Goal: Find specific page/section: Find specific page/section

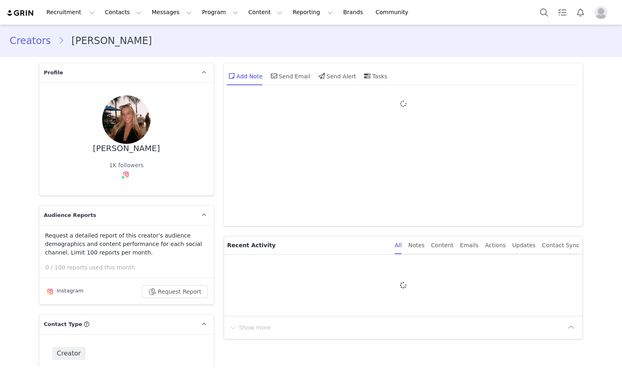
type input "+1 ([GEOGRAPHIC_DATA])"
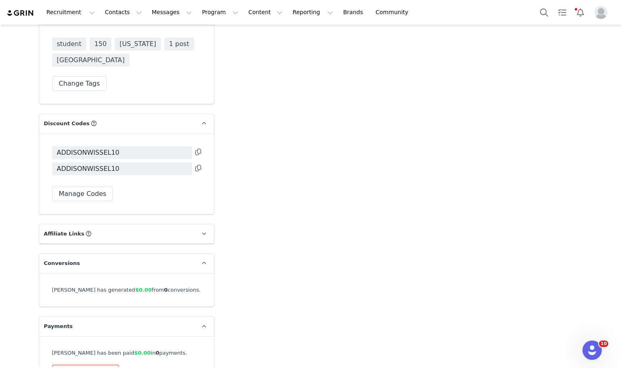
scroll to position [2368, 0]
